Goal: Obtain resource: Obtain resource

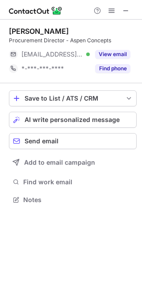
scroll to position [193, 142]
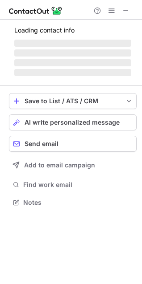
scroll to position [215, 142]
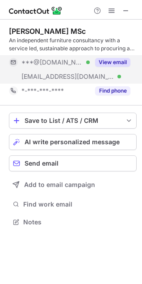
click at [107, 63] on button "View email" at bounding box center [112, 62] width 35 height 9
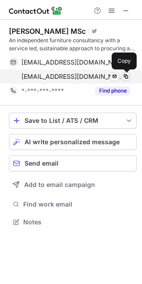
click at [126, 76] on span at bounding box center [125, 76] width 7 height 7
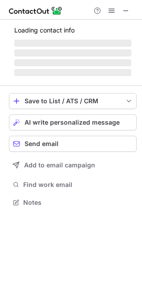
scroll to position [215, 142]
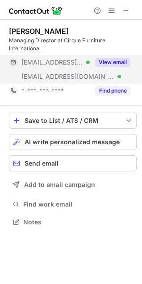
click at [114, 64] on button "View email" at bounding box center [112, 62] width 35 height 9
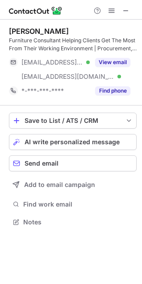
scroll to position [215, 142]
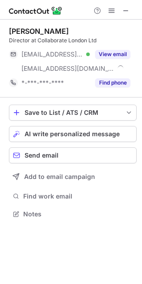
scroll to position [207, 142]
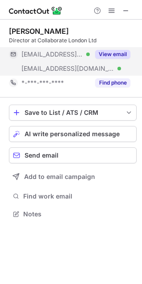
click at [109, 55] on button "View email" at bounding box center [112, 54] width 35 height 9
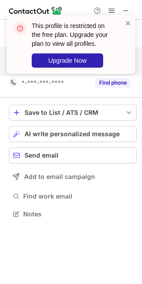
click at [125, 7] on div "This profile is restricted on the free plan. Upgrade your plan to view all prof…" at bounding box center [71, 48] width 142 height 84
click at [125, 21] on span at bounding box center [127, 23] width 7 height 9
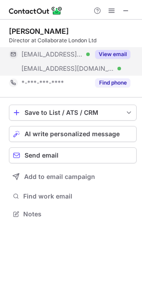
click at [125, 12] on div "This profile is restricted on the free plan. Upgrade your plan to view all prof…" at bounding box center [71, 48] width 142 height 84
click at [124, 10] on div "This profile is restricted on the free plan. Upgrade your plan to view all prof…" at bounding box center [71, 48] width 142 height 84
